Goal: Transaction & Acquisition: Download file/media

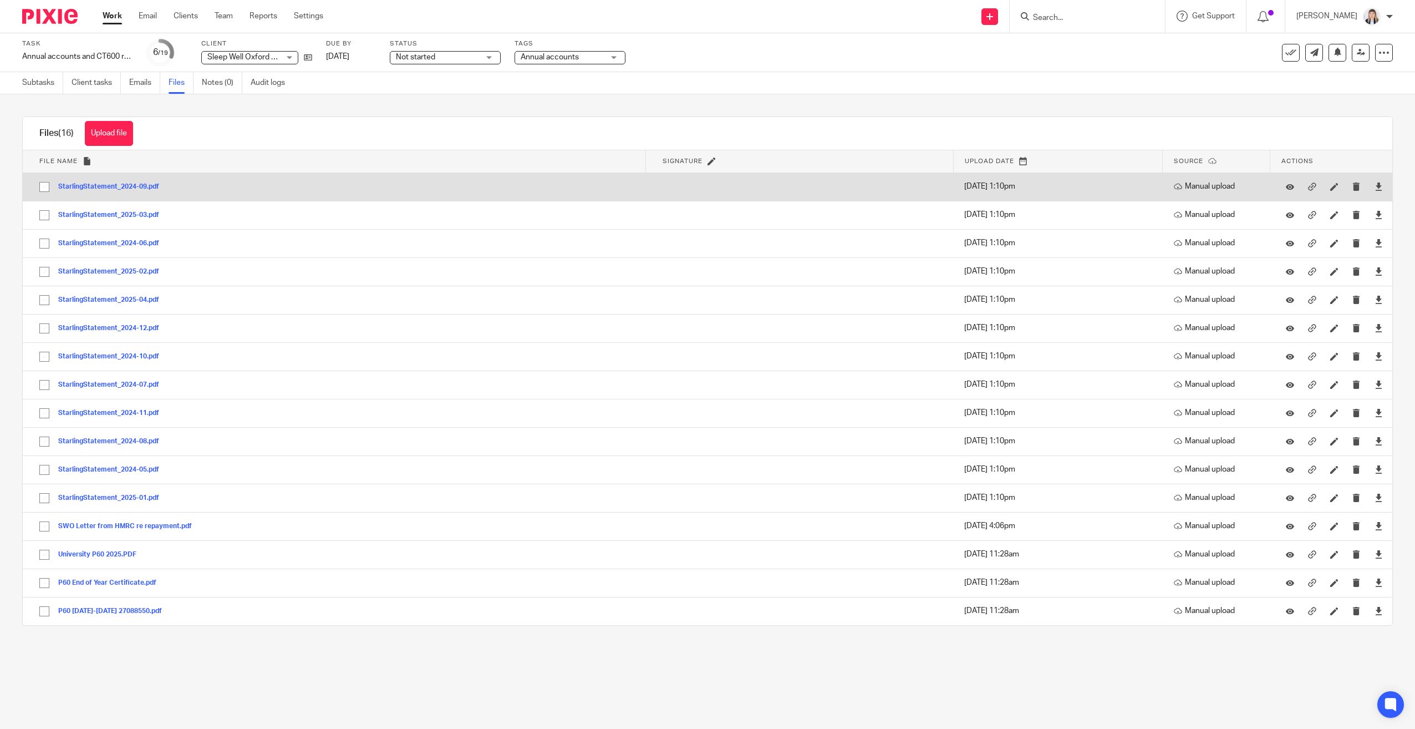
click at [44, 185] on input "checkbox" at bounding box center [44, 186] width 21 height 21
checkbox input "true"
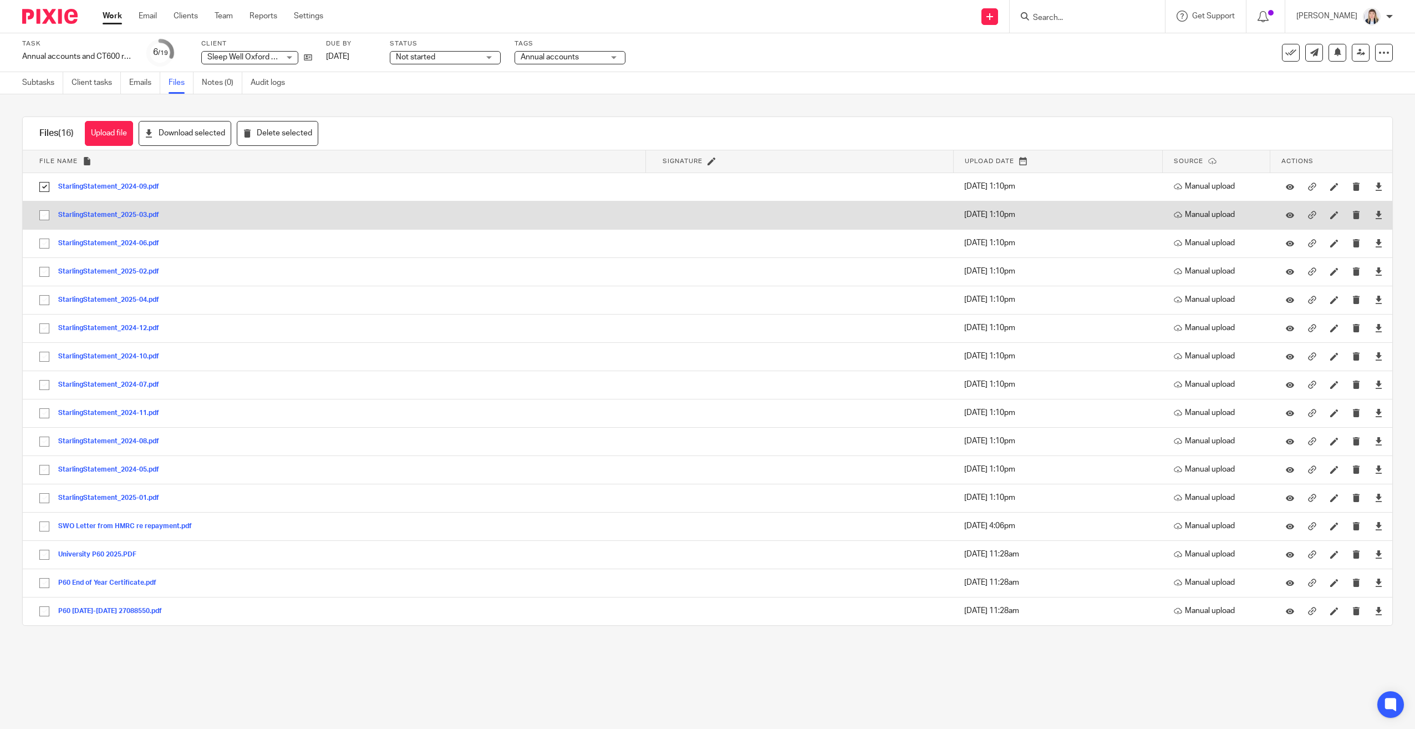
click at [44, 213] on input "checkbox" at bounding box center [44, 215] width 21 height 21
checkbox input "true"
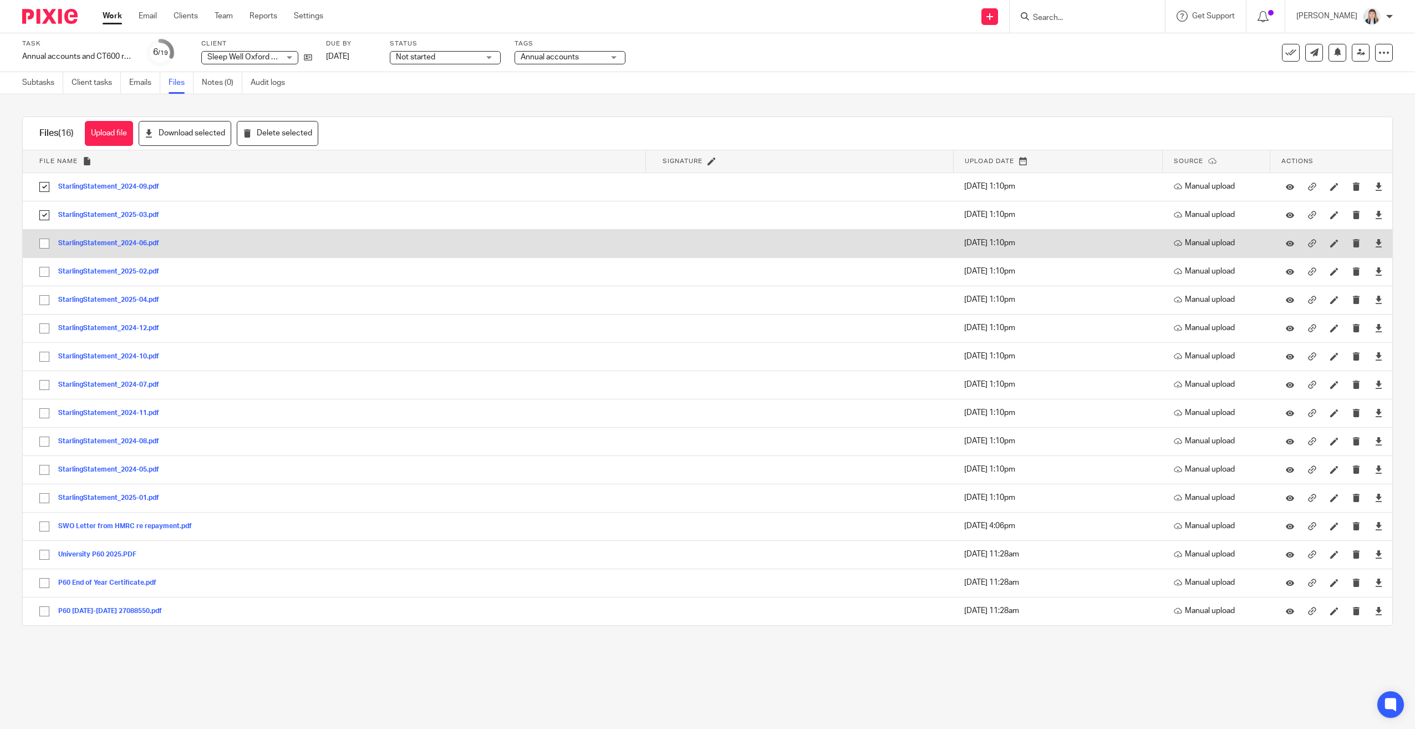
click at [44, 243] on input "checkbox" at bounding box center [44, 243] width 21 height 21
checkbox input "true"
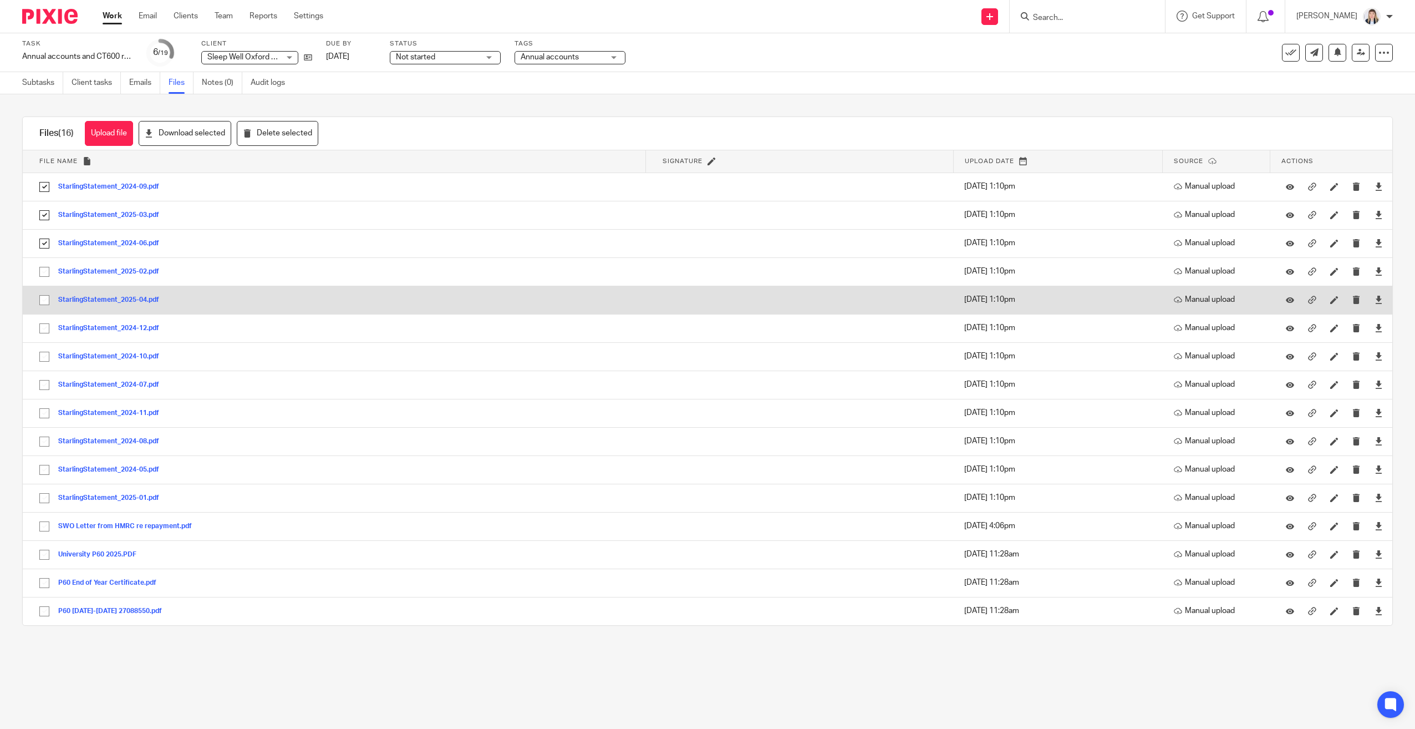
drag, startPoint x: 44, startPoint y: 269, endPoint x: 44, endPoint y: 291, distance: 21.6
click at [44, 271] on input "checkbox" at bounding box center [44, 271] width 21 height 21
checkbox input "true"
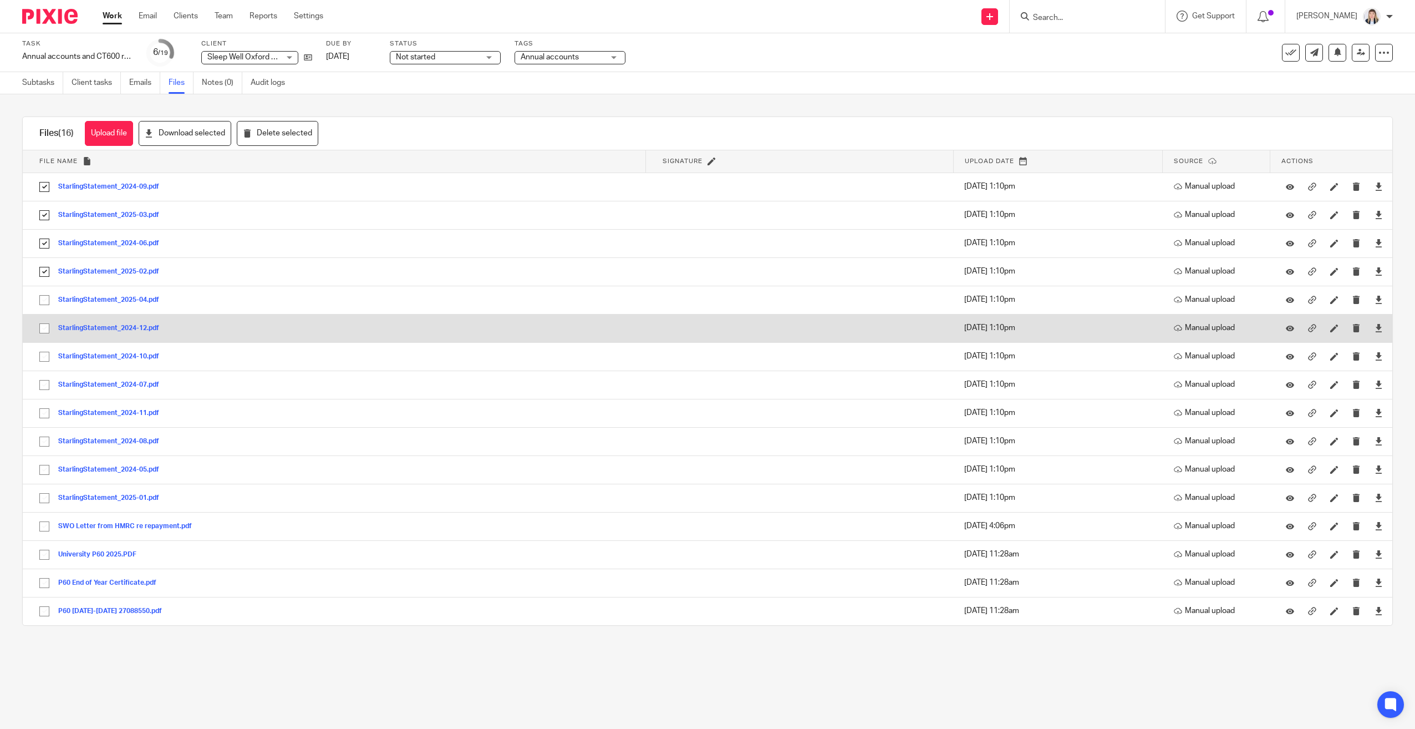
drag, startPoint x: 44, startPoint y: 298, endPoint x: 44, endPoint y: 327, distance: 28.8
click at [44, 299] on input "checkbox" at bounding box center [44, 299] width 21 height 21
checkbox input "true"
click at [43, 331] on input "checkbox" at bounding box center [44, 328] width 21 height 21
checkbox input "true"
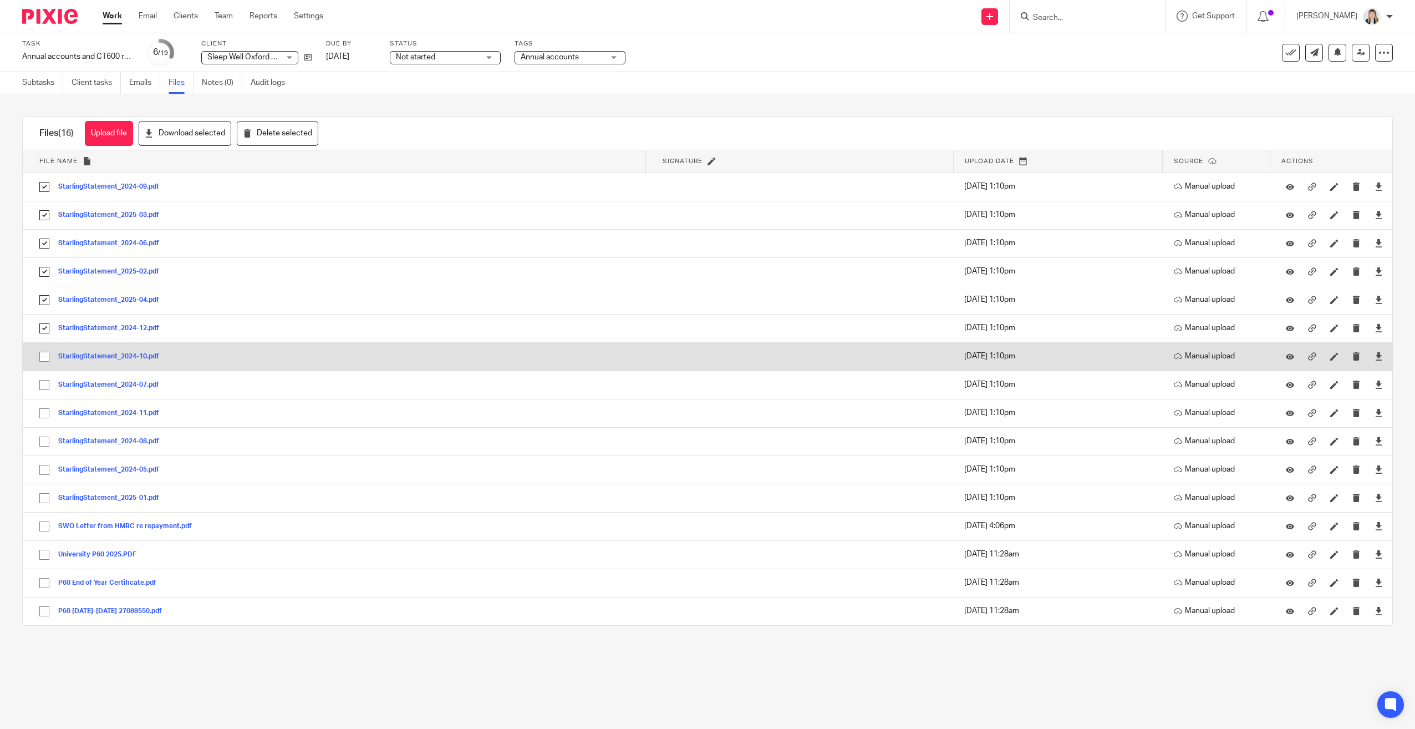
click at [43, 355] on input "checkbox" at bounding box center [44, 356] width 21 height 21
checkbox input "true"
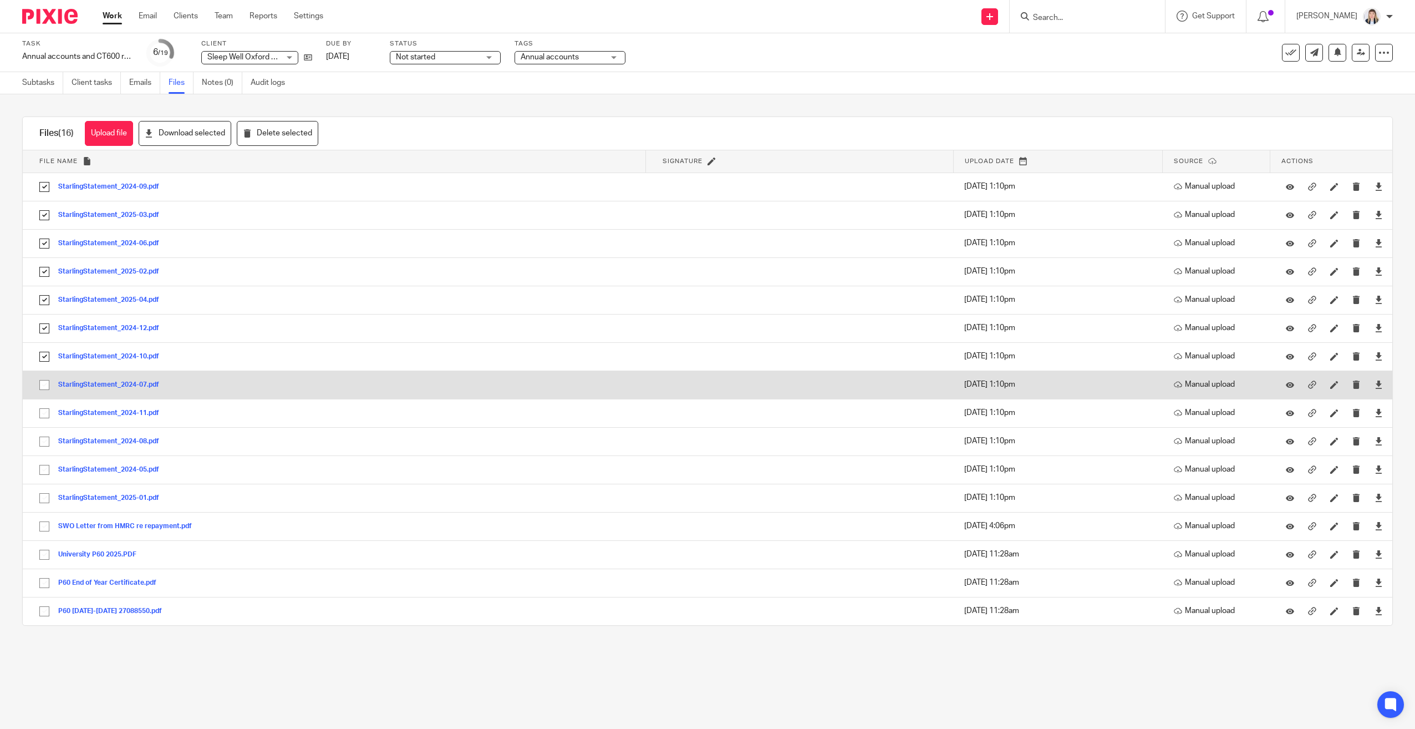
click at [42, 390] on input "checkbox" at bounding box center [44, 384] width 21 height 21
checkbox input "true"
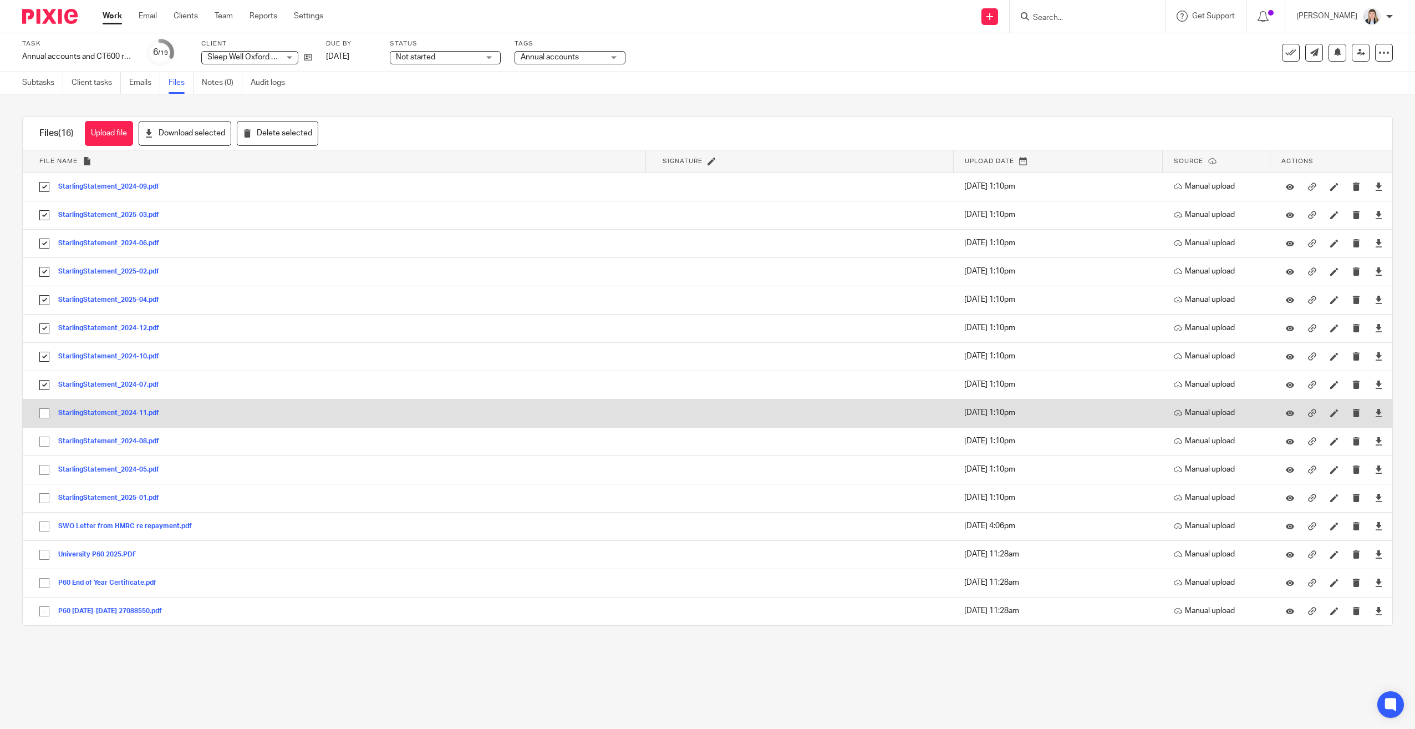
click at [40, 415] on input "checkbox" at bounding box center [44, 413] width 21 height 21
checkbox input "true"
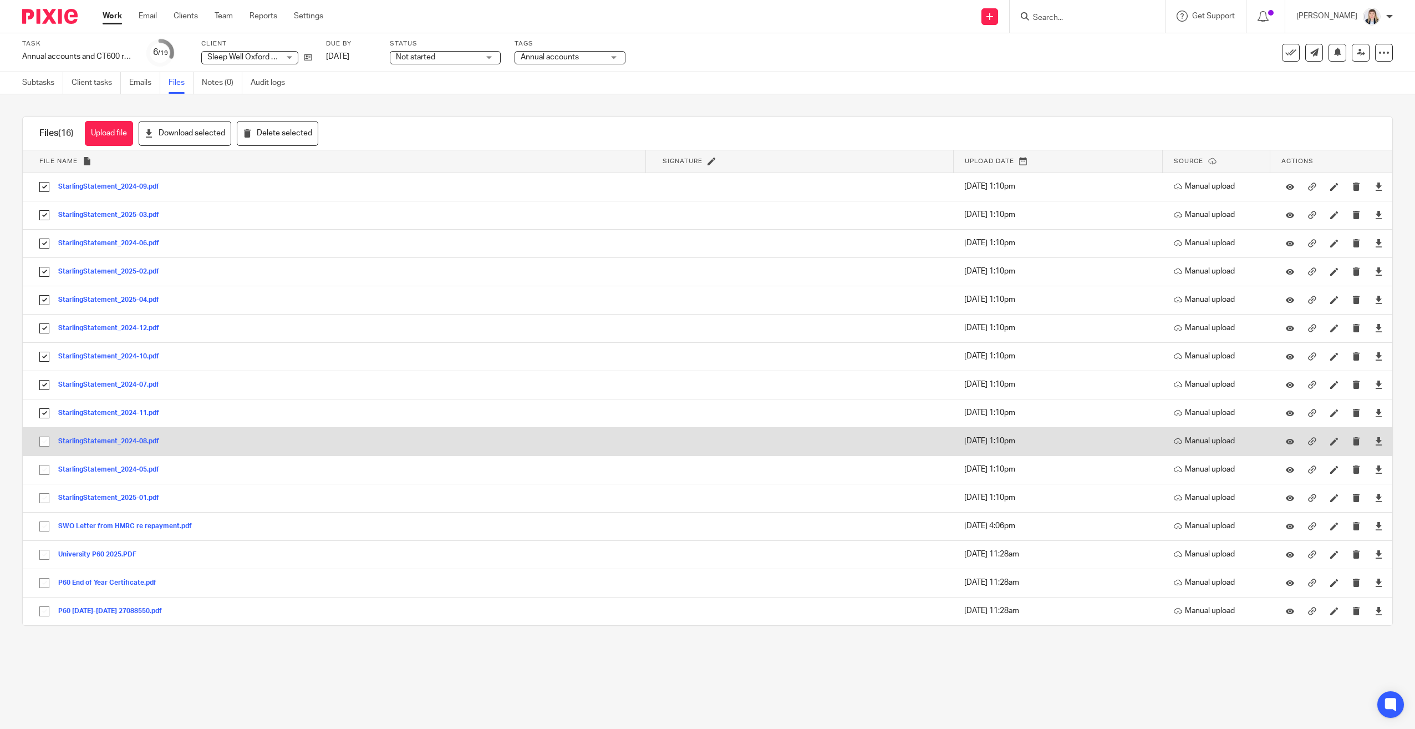
click at [39, 439] on input "checkbox" at bounding box center [44, 441] width 21 height 21
checkbox input "true"
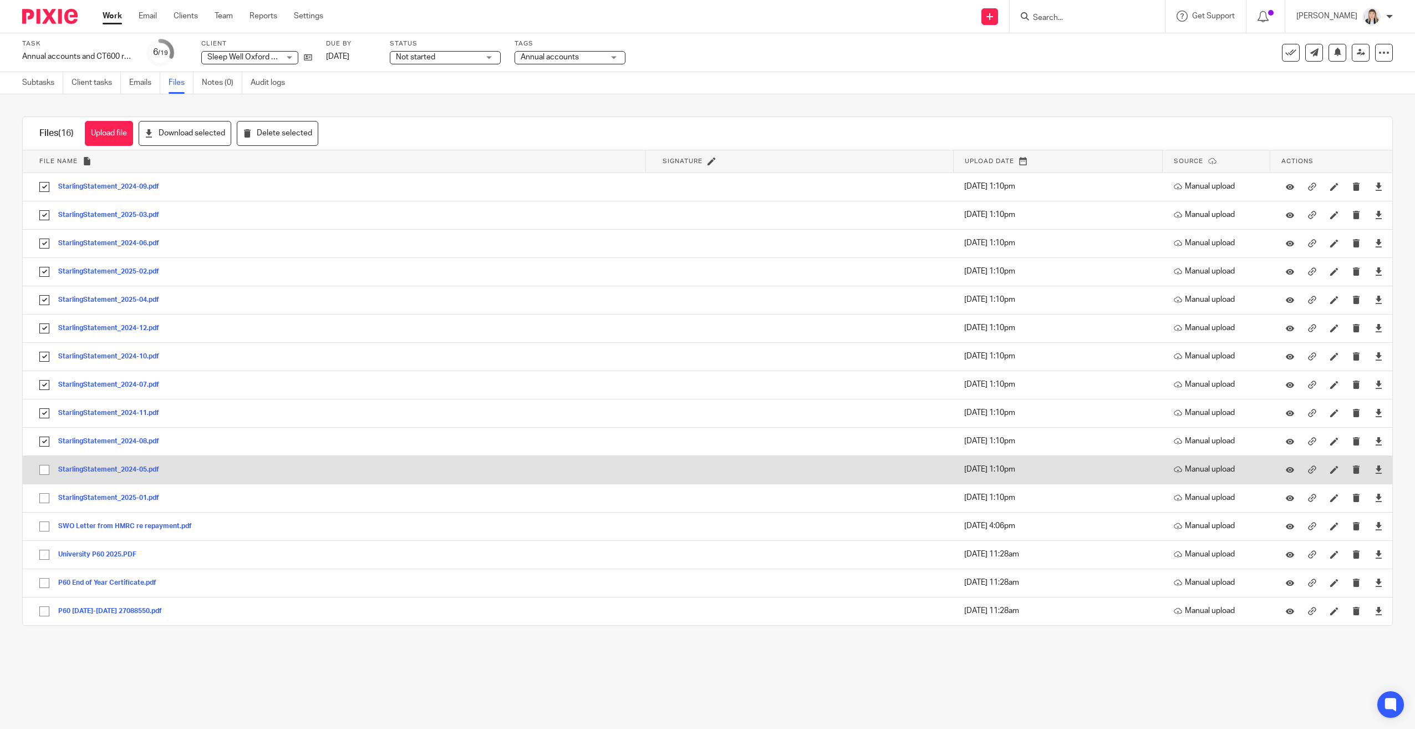
drag, startPoint x: 40, startPoint y: 472, endPoint x: 45, endPoint y: 484, distance: 11.9
click at [40, 474] on input "checkbox" at bounding box center [44, 469] width 21 height 21
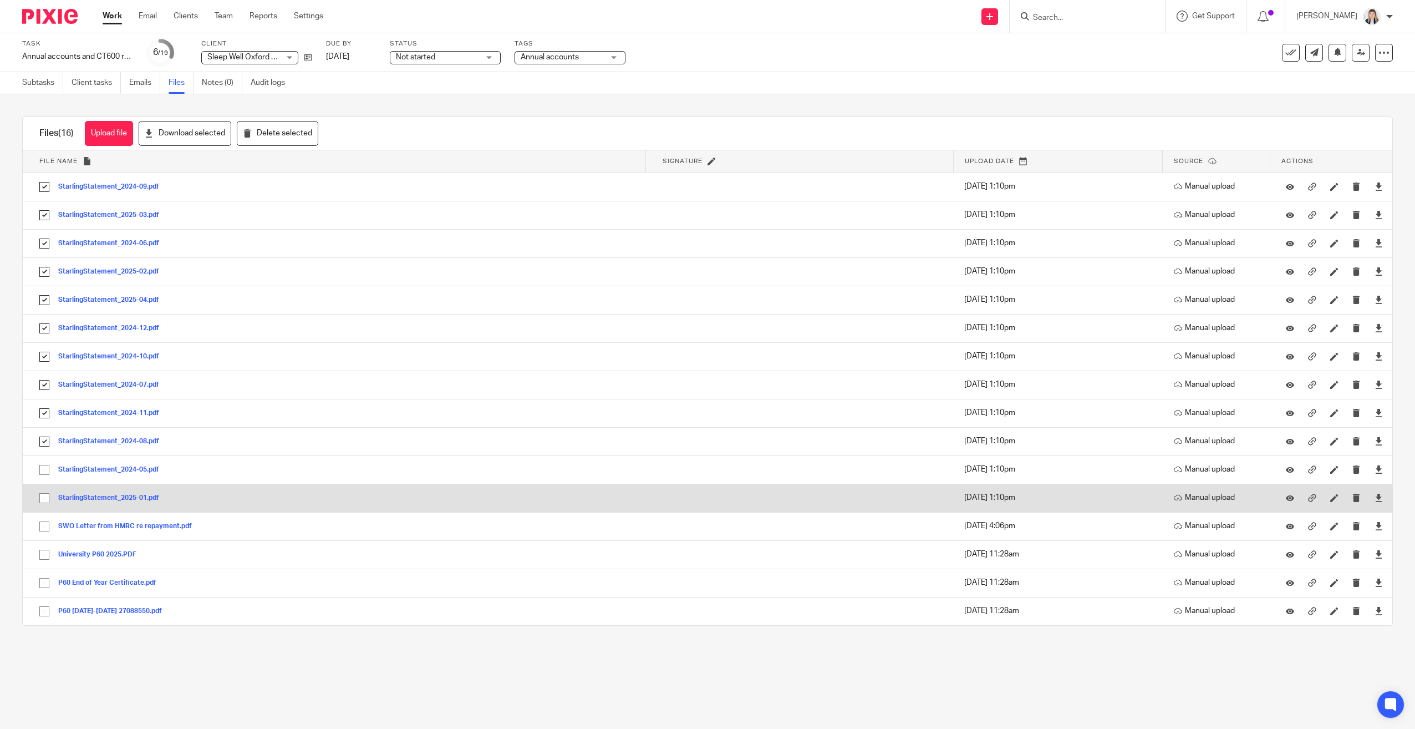
checkbox input "true"
click at [44, 494] on input "checkbox" at bounding box center [44, 497] width 21 height 21
checkbox input "true"
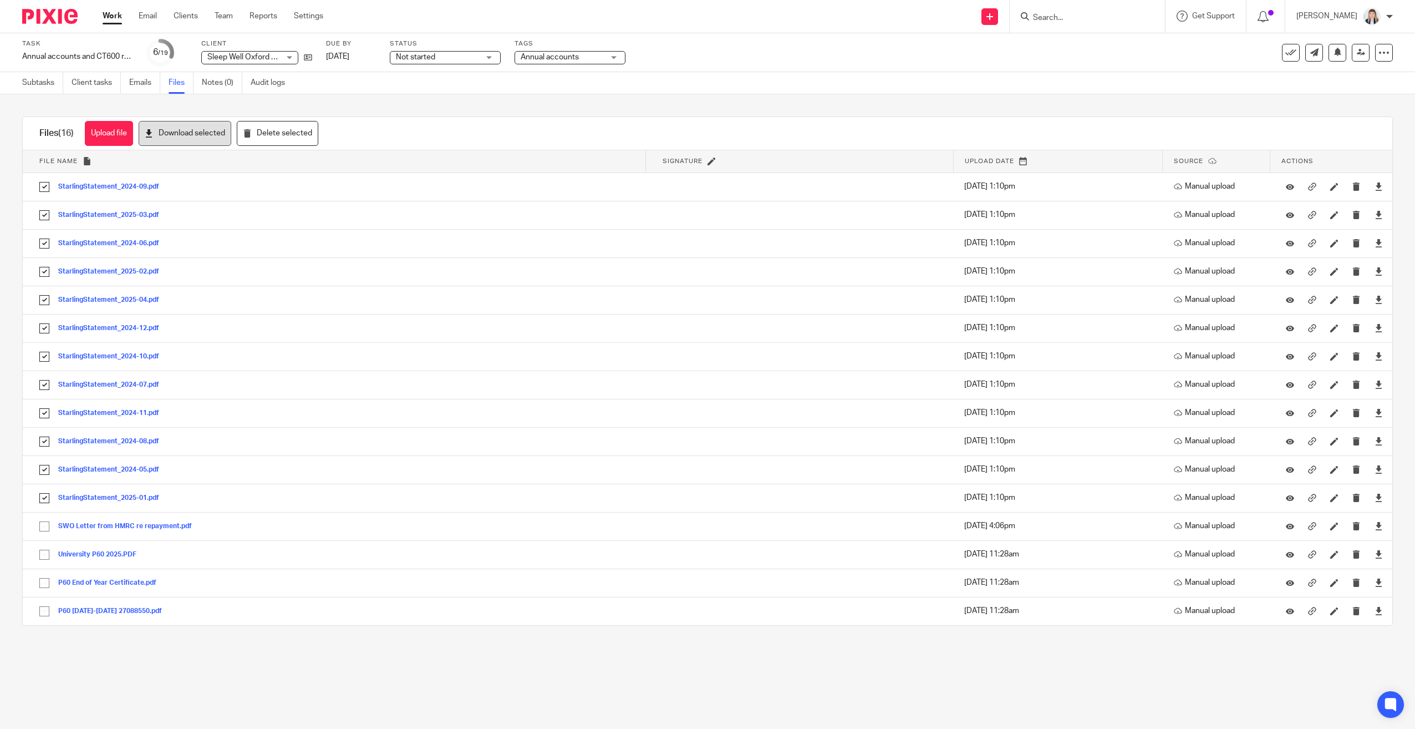
click at [180, 140] on button "Download selected" at bounding box center [185, 133] width 93 height 25
click at [184, 130] on button "Download selected" at bounding box center [185, 133] width 93 height 25
